Goal: Transaction & Acquisition: Purchase product/service

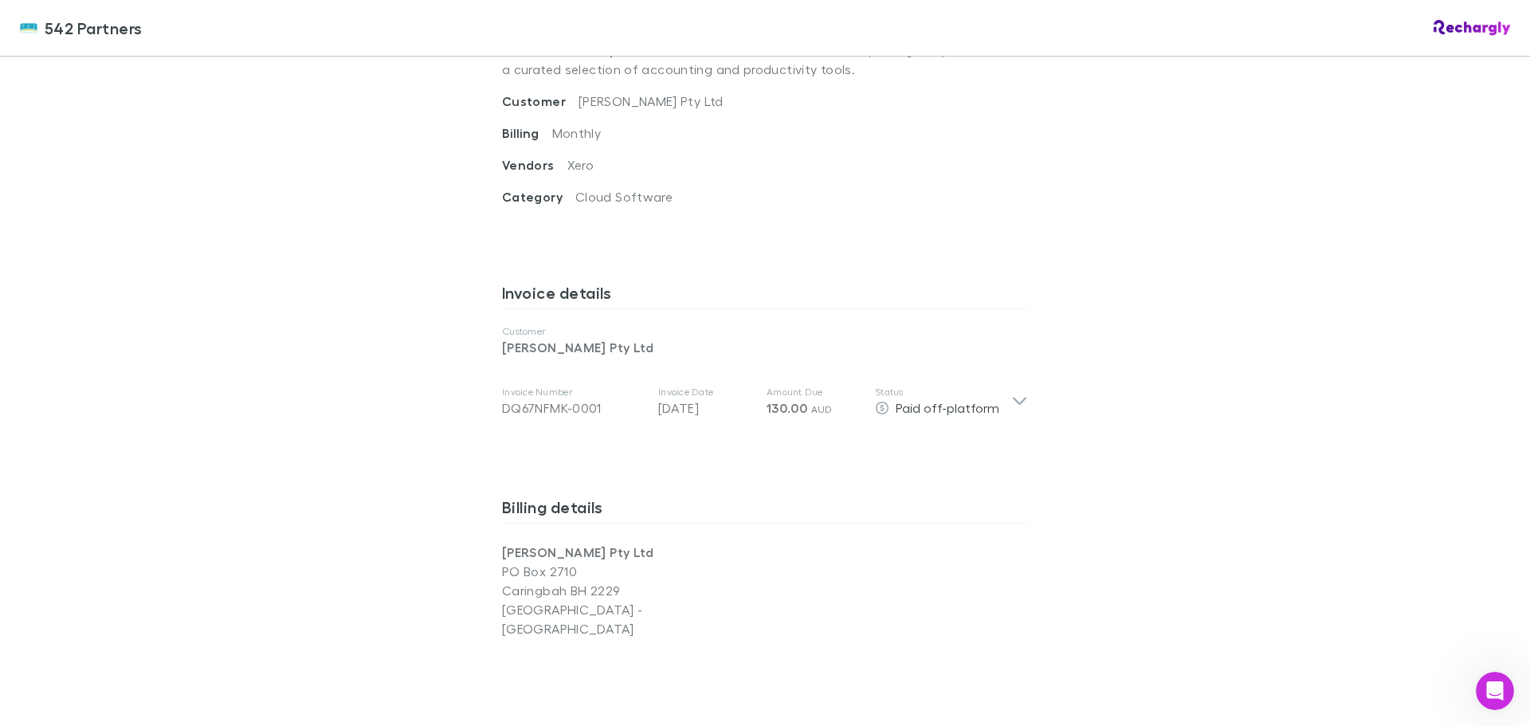
scroll to position [558, 0]
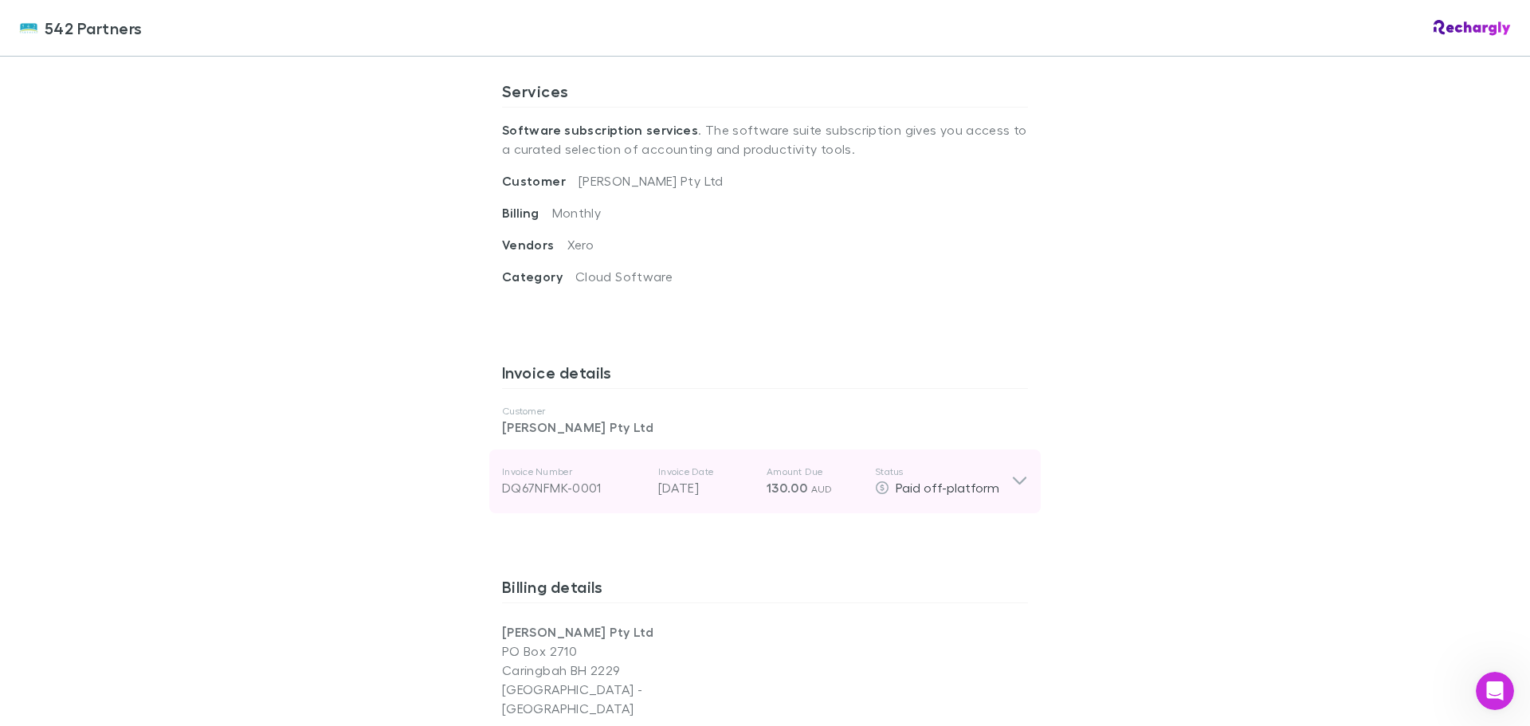
click at [1027, 483] on div "Invoice Number DQ67NFMK-0001 Invoice Date [DATE] Amount Due 130.00 AUD Status P…" at bounding box center [765, 482] width 552 height 64
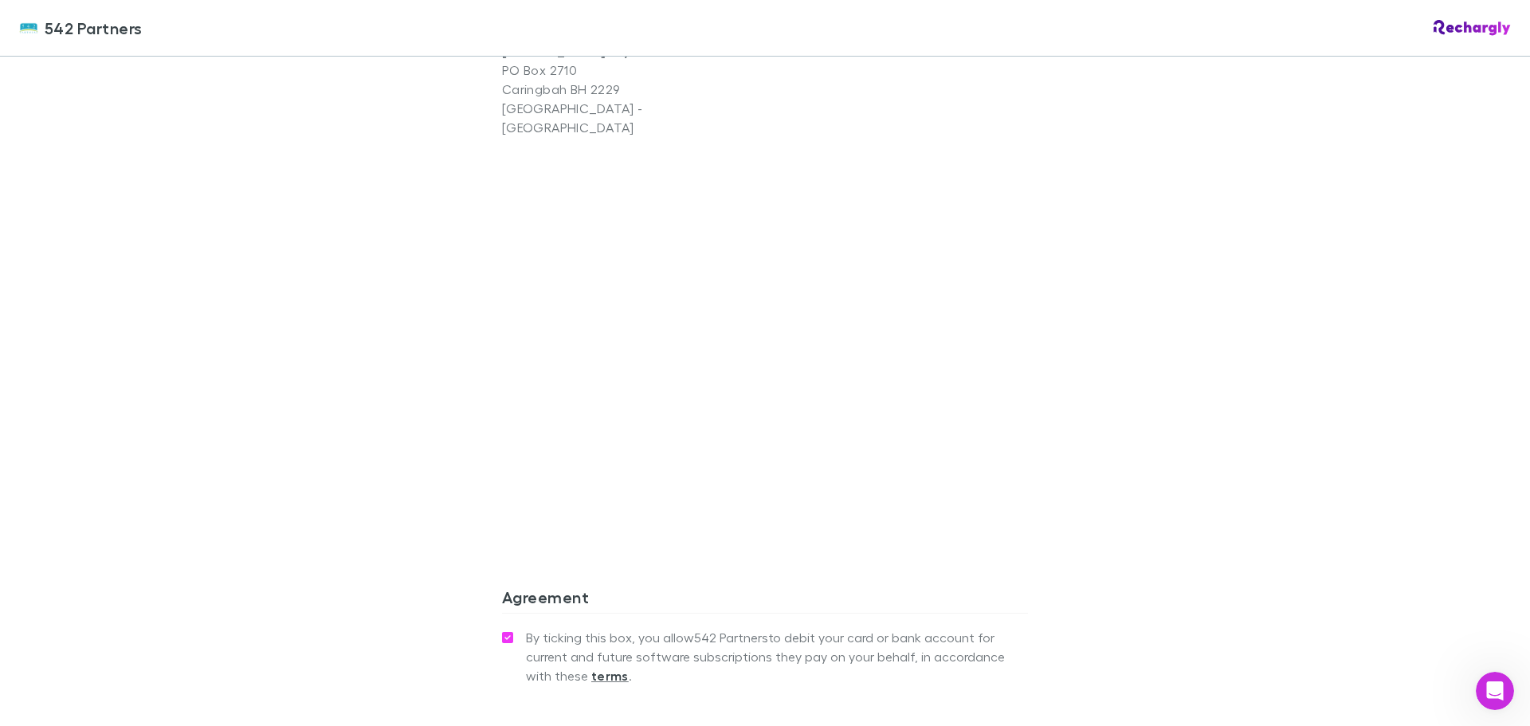
scroll to position [1543, 0]
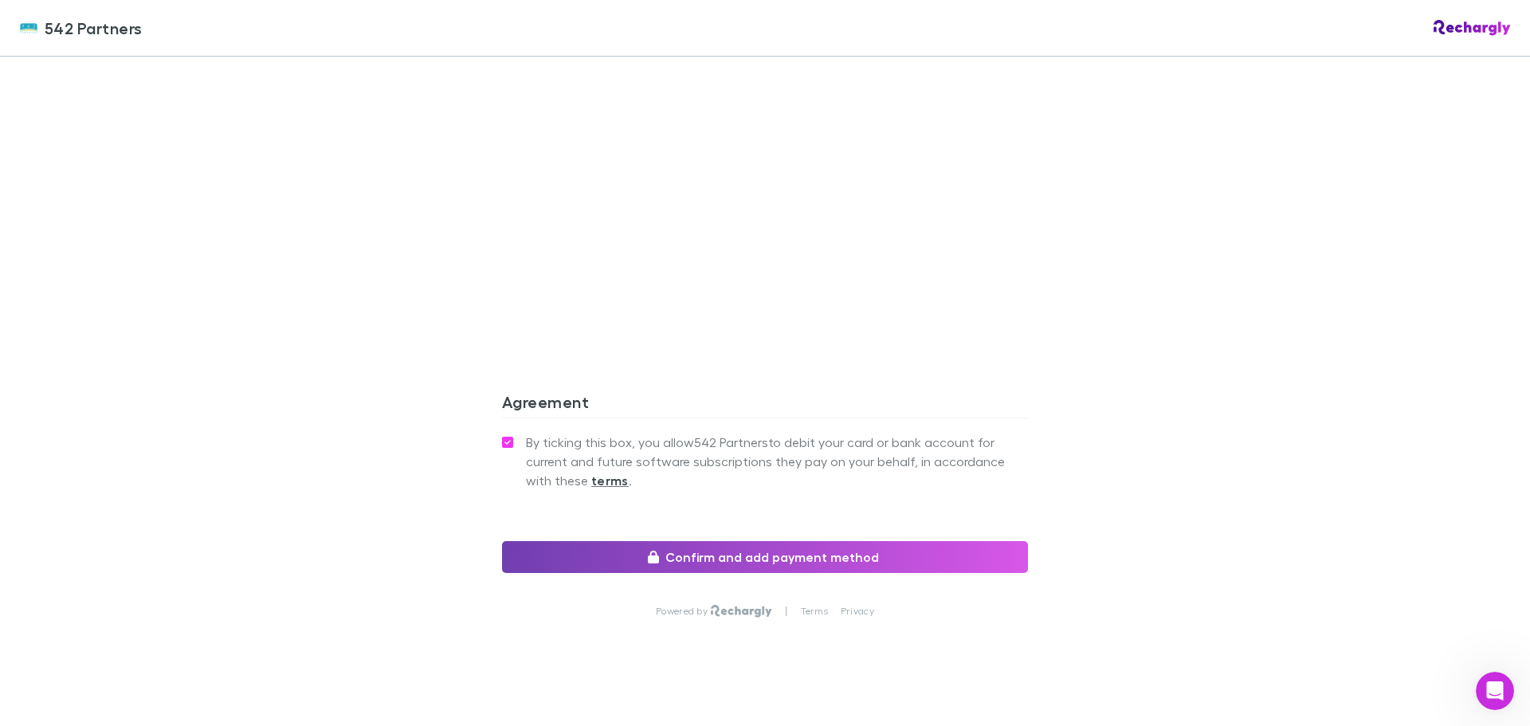
click at [596, 541] on button "Confirm and add payment method" at bounding box center [765, 557] width 526 height 32
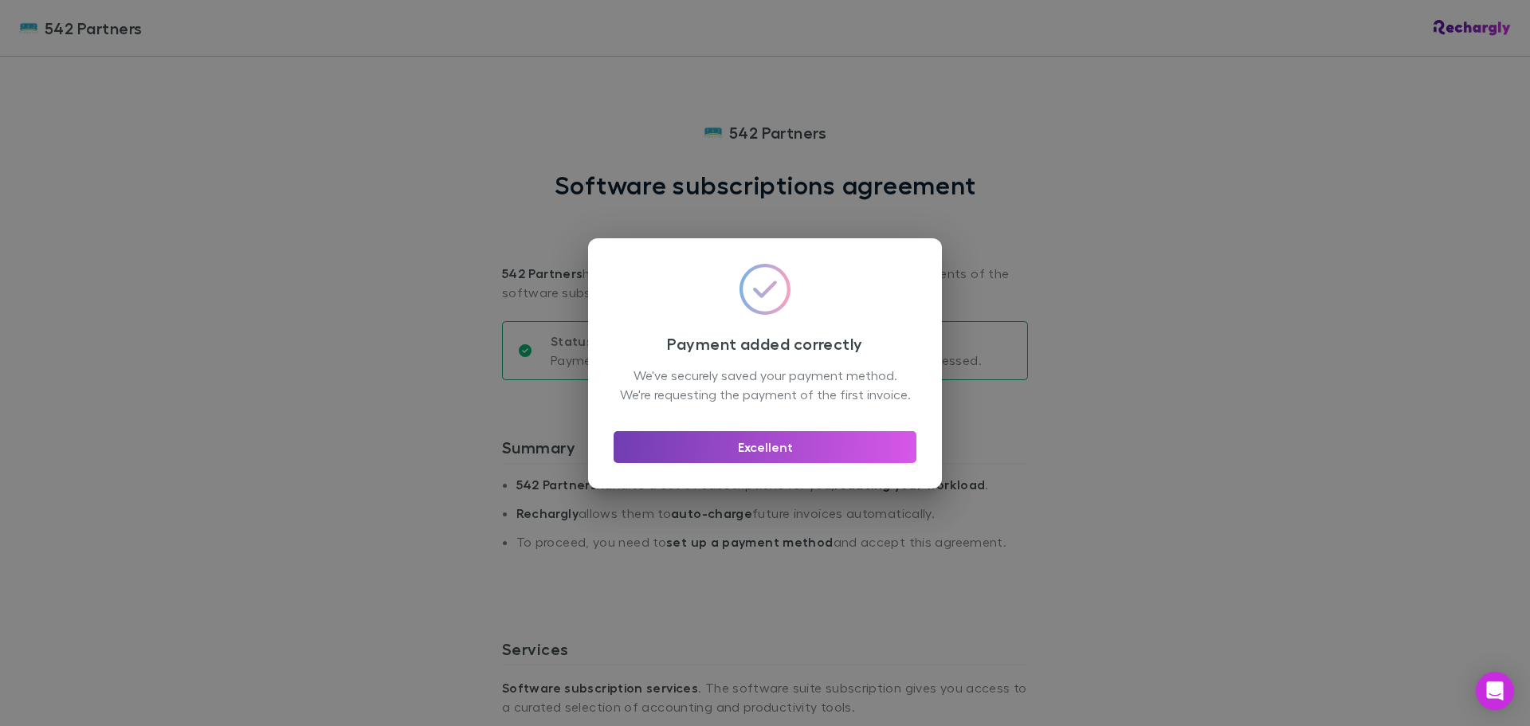
click at [836, 457] on button "Excellent" at bounding box center [765, 447] width 303 height 32
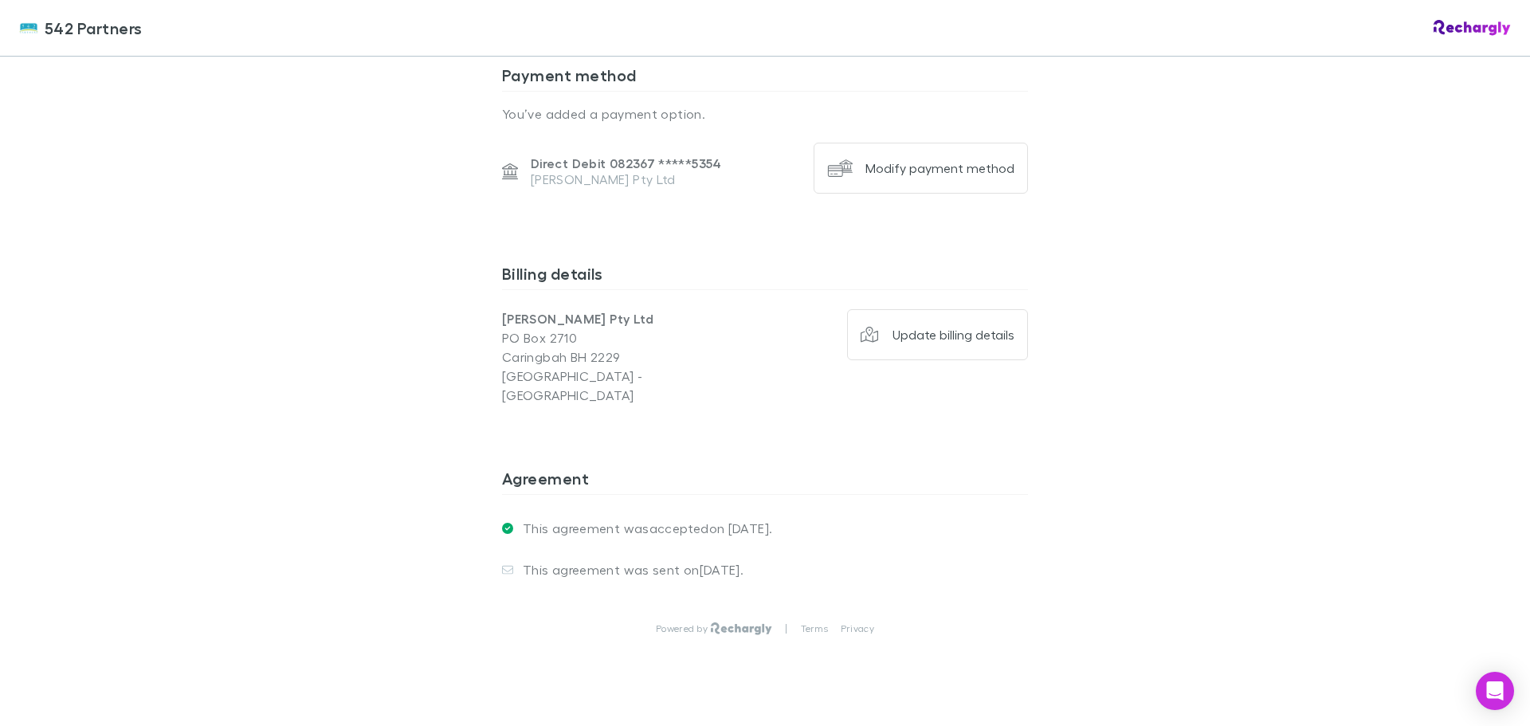
scroll to position [1087, 0]
